Goal: Obtain resource: Obtain resource

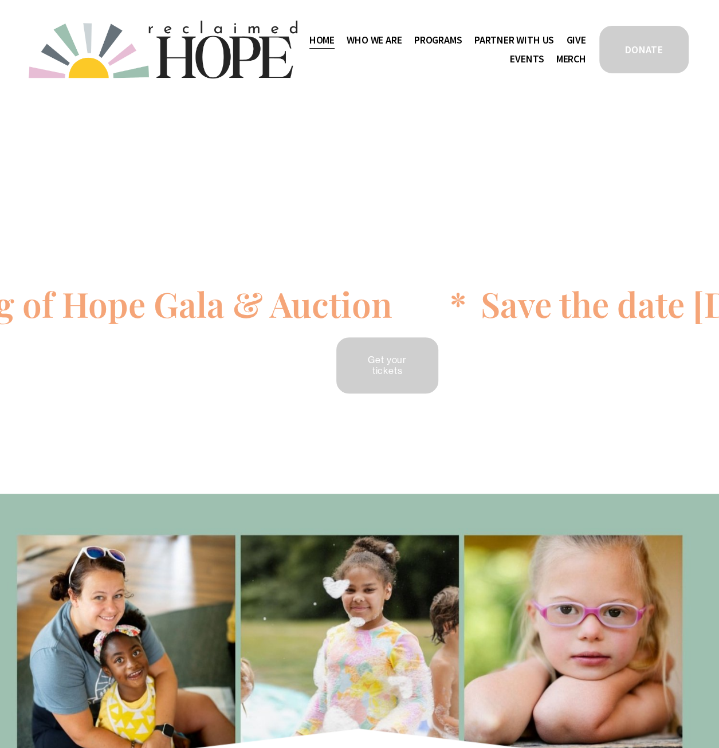
click at [0, 0] on span "Public Documents" at bounding box center [0, 0] width 0 height 0
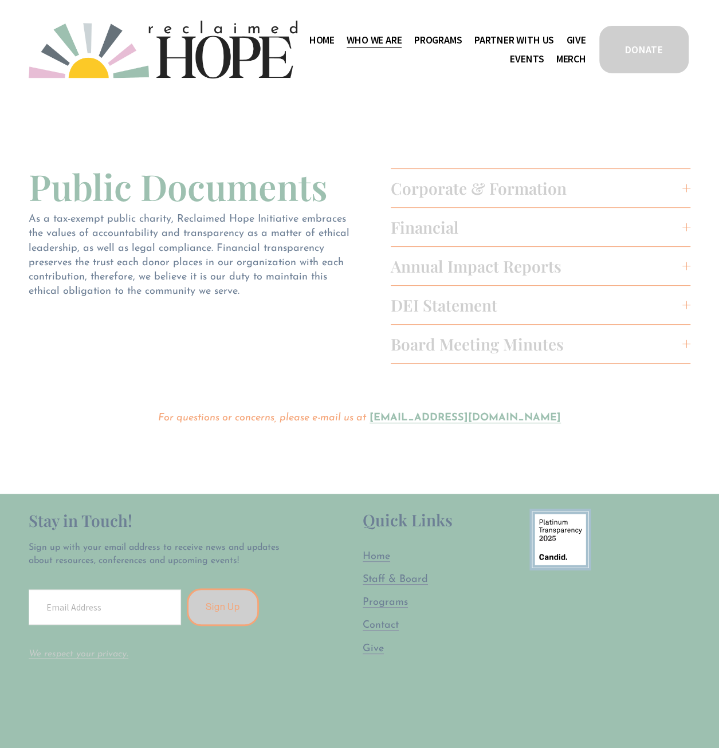
click at [461, 269] on span "Annual Impact Reports" at bounding box center [537, 266] width 292 height 21
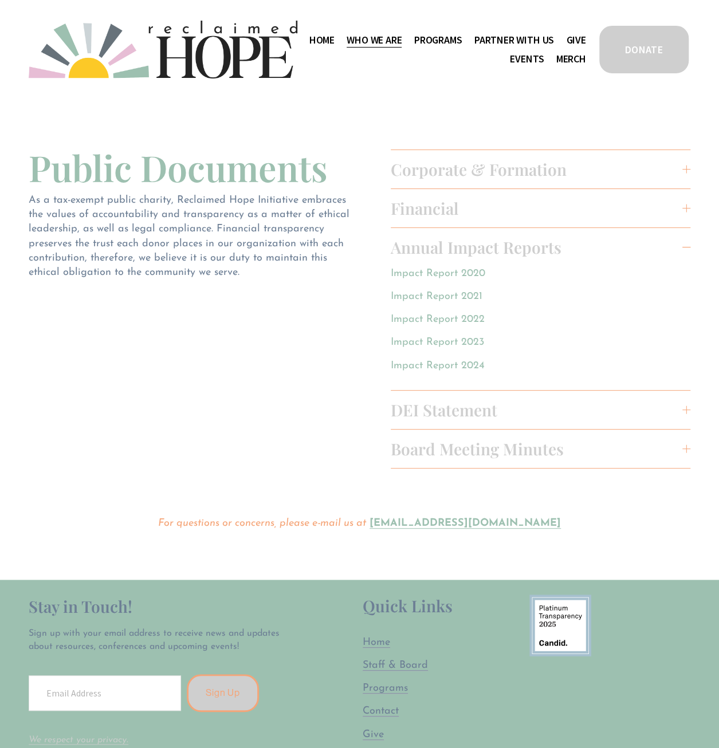
click at [453, 367] on link "Impact Report 2024" at bounding box center [438, 365] width 94 height 11
